Goal: Find specific page/section: Find specific page/section

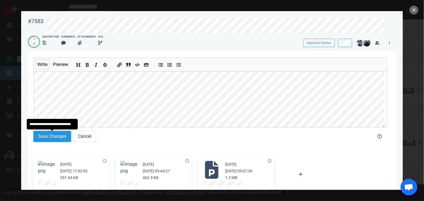
scroll to position [0, 200]
click at [60, 139] on button "Save Changes" at bounding box center [52, 136] width 38 height 11
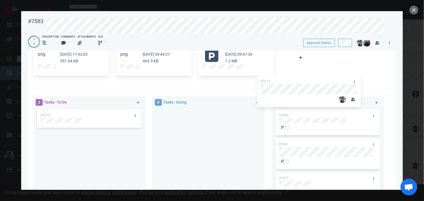
scroll to position [285, 0]
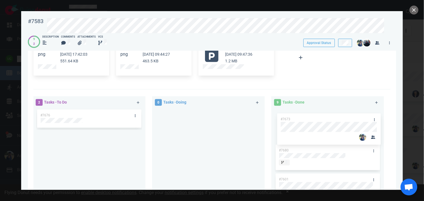
drag, startPoint x: 108, startPoint y: 76, endPoint x: 348, endPoint y: 120, distance: 244.2
click at [348, 120] on div "2 Tasks - To Do #7676 #7673 #7673 0 Tasks - Doing 9 Tasks - Done #7680 #7601 #7…" at bounding box center [210, 160] width 361 height 135
click at [312, 92] on div "2 Tasks - To Do #7676 0 Tasks - Doing 9 Tasks - Done #7673 #7680 #7601 #7677 #7…" at bounding box center [211, 161] width 357 height 142
click at [414, 9] on button "close" at bounding box center [414, 10] width 9 height 9
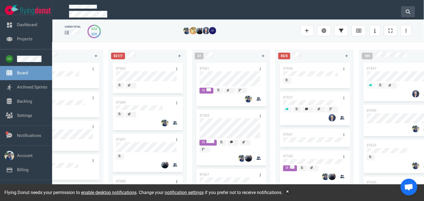
click at [407, 9] on icon at bounding box center [408, 11] width 4 height 4
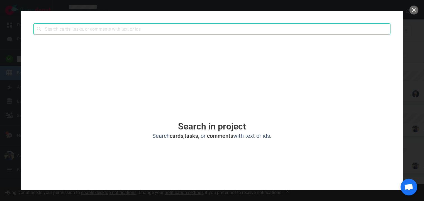
click at [324, 28] on input "text" at bounding box center [211, 28] width 357 height 11
type input "7618"
click button "Search" at bounding box center [0, 0] width 0 height 0
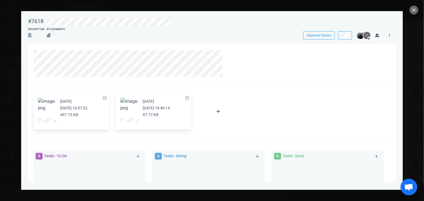
click at [43, 104] on button "Zoom image" at bounding box center [47, 104] width 18 height 13
click at [125, 106] on figure at bounding box center [129, 107] width 18 height 18
click at [128, 97] on div "[DATE] [DATE] 16:40:14 97.77 KB" at bounding box center [154, 112] width 76 height 36
click at [127, 102] on button "Zoom image" at bounding box center [129, 104] width 18 height 13
click at [42, 104] on button "Zoom image" at bounding box center [47, 104] width 18 height 13
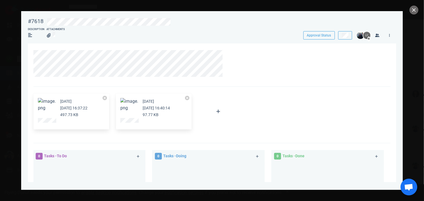
click at [48, 104] on span at bounding box center [47, 101] width 18 height 5
click at [41, 101] on button "Zoom image" at bounding box center [47, 104] width 18 height 13
click at [413, 13] on button "close" at bounding box center [414, 10] width 9 height 9
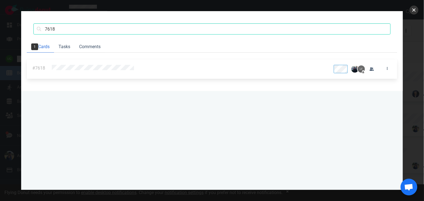
click at [414, 12] on button "close" at bounding box center [414, 10] width 9 height 9
